Goal: Information Seeking & Learning: Learn about a topic

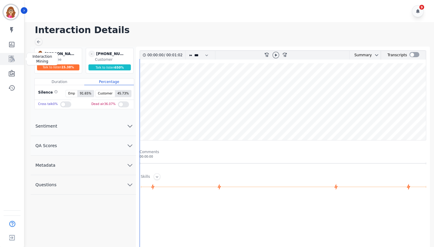
click at [11, 60] on icon "Sidebar" at bounding box center [11, 58] width 7 height 7
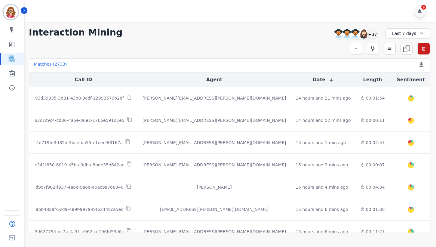
click at [104, 14] on div "9" at bounding box center [231, 11] width 413 height 22
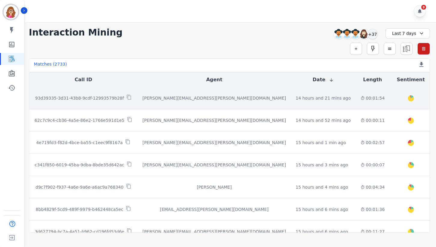
click at [103, 97] on p "93d39335-3d31-43b8-9cdf-12993579b28f" at bounding box center [79, 98] width 89 height 6
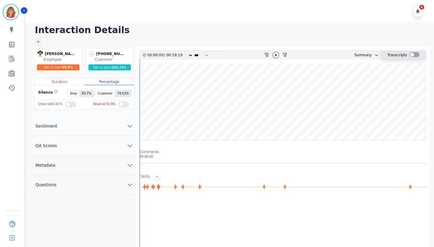
click at [412, 54] on div at bounding box center [414, 54] width 10 height 5
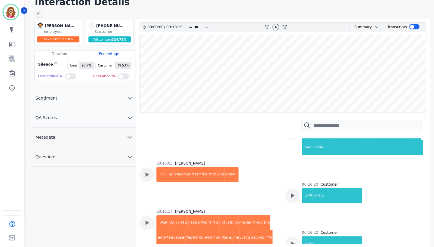
scroll to position [2269, 0]
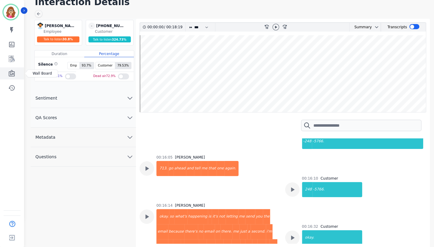
click at [13, 74] on icon "Sidebar" at bounding box center [12, 73] width 6 height 7
